Goal: Use online tool/utility: Use online tool/utility

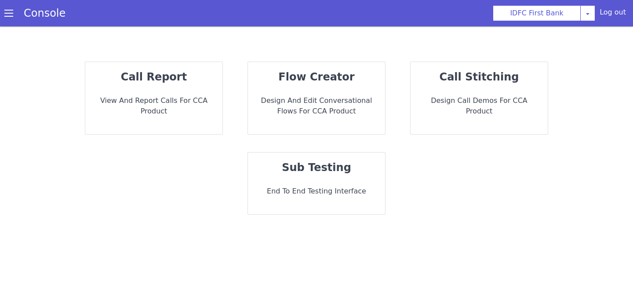
click at [315, 190] on p "End to End Testing Interface" at bounding box center [316, 191] width 123 height 11
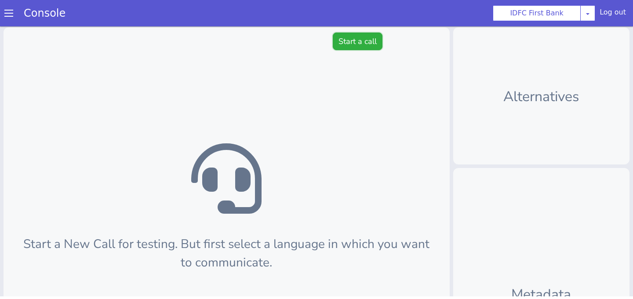
click at [347, 35] on button "Start a call" at bounding box center [358, 42] width 50 height 18
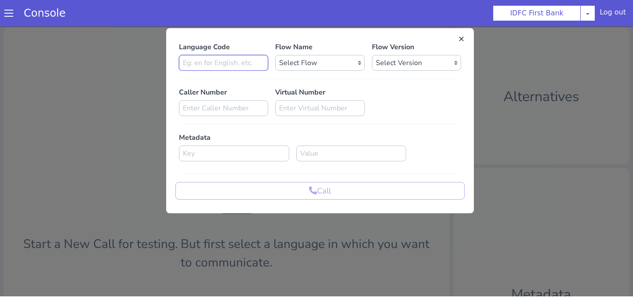
click at [257, 69] on input at bounding box center [223, 63] width 89 height 16
click at [312, 69] on select "Select Flow IDFC - [PERSON_NAME] Flexi Rough work IDFC Test - English SA Fundin…" at bounding box center [319, 63] width 89 height 16
click at [461, 38] on button at bounding box center [460, 39] width 9 height 9
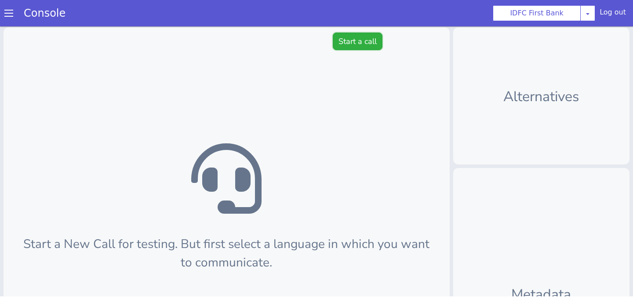
click at [373, 40] on button "Start a call" at bounding box center [358, 42] width 50 height 18
